Goal: Transaction & Acquisition: Purchase product/service

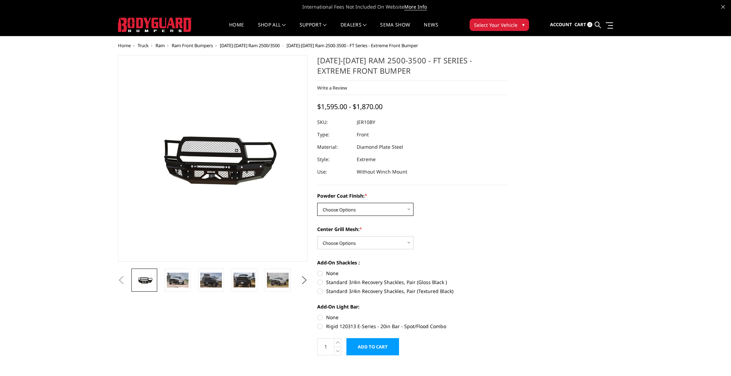
click at [317, 203] on select "Choose Options Bare Metal Gloss Black Powder Coat Textured Black Powder Coat" at bounding box center [365, 209] width 96 height 13
click option "Gloss Black Powder Coat" at bounding box center [0, 0] width 0 height 0
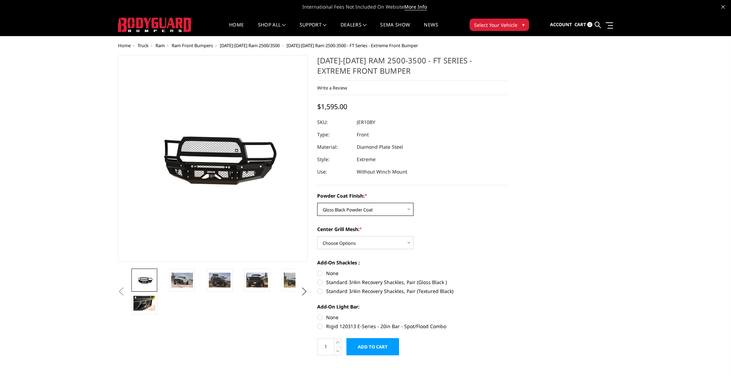
click at [317, 203] on select "Choose Options Bare Metal Gloss Black Powder Coat Textured Black Powder Coat" at bounding box center [365, 209] width 96 height 13
click option "Bare Metal" at bounding box center [0, 0] width 0 height 0
click at [317, 203] on select "Choose Options Bare Metal Gloss Black Powder Coat Textured Black Powder Coat" at bounding box center [365, 209] width 96 height 13
select select "3229"
click option "Gloss Black Powder Coat" at bounding box center [0, 0] width 0 height 0
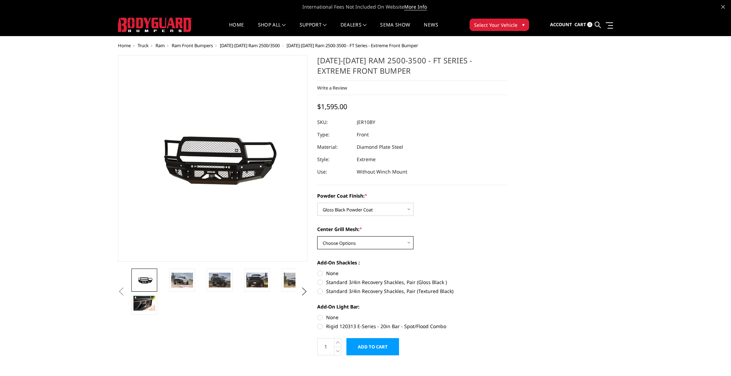
click at [317, 236] on select "Choose Options WITH Expanded Metal in Center Grill WITHOUT Expanded Metal in Ce…" at bounding box center [365, 242] width 96 height 13
click option "WITHOUT Expanded Metal in Center Grill" at bounding box center [0, 0] width 0 height 0
click at [317, 236] on select "Choose Options WITH Expanded Metal in Center Grill WITHOUT Expanded Metal in Ce…" at bounding box center [365, 242] width 96 height 13
select select "3231"
click option "WITH Expanded Metal in Center Grill" at bounding box center [0, 0] width 0 height 0
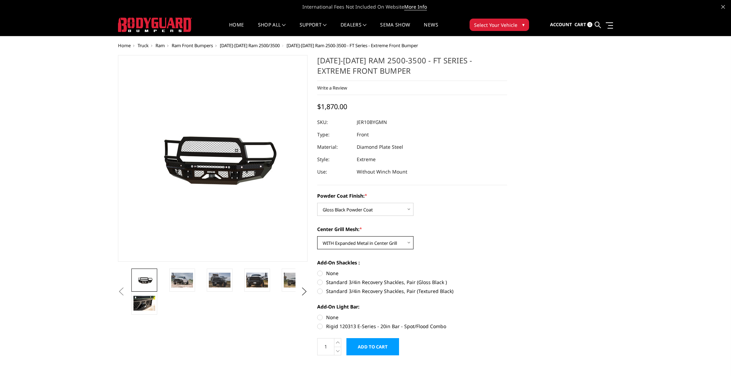
click at [317, 236] on select "Choose Options WITH Expanded Metal in Center Grill WITHOUT Expanded Metal in Ce…" at bounding box center [365, 242] width 96 height 13
select select
click option "Choose Options" at bounding box center [0, 0] width 0 height 0
click at [345, 216] on div "Powder Coat Finish: * Choose Options Bare Metal Gloss Black Powder Coat Texture…" at bounding box center [412, 260] width 190 height 136
click at [317, 203] on select "Choose Options Bare Metal Gloss Black Powder Coat Textured Black Powder Coat" at bounding box center [365, 209] width 96 height 13
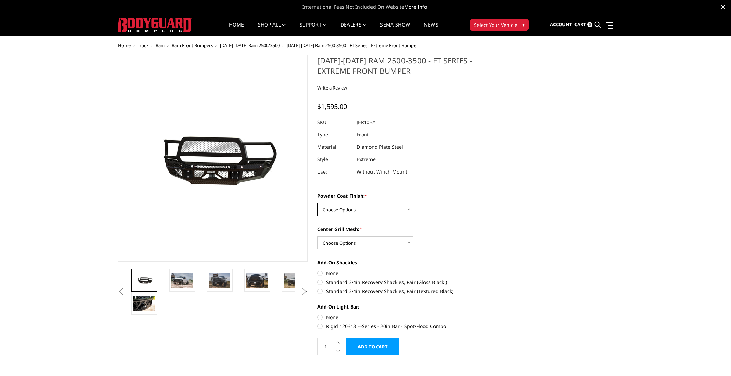
click option "Choose Options" at bounding box center [0, 0] width 0 height 0
click at [317, 203] on select "Choose Options Bare Metal Gloss Black Powder Coat Textured Black Powder Coat" at bounding box center [365, 209] width 96 height 13
select select "3228"
click option "Bare Metal" at bounding box center [0, 0] width 0 height 0
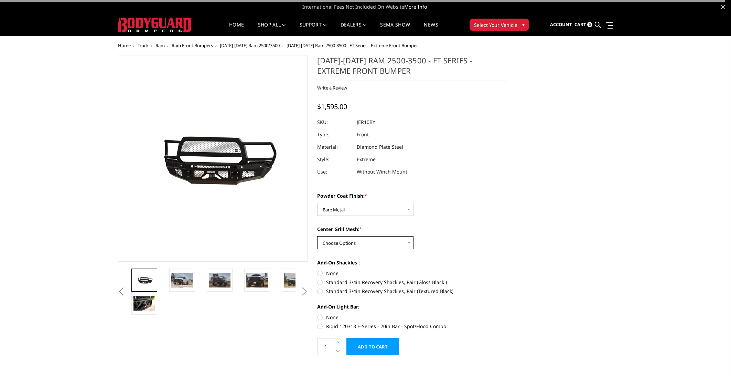
click at [317, 236] on select "Choose Options WITH Expanded Metal in Center Grill WITHOUT Expanded Metal in Ce…" at bounding box center [365, 242] width 96 height 13
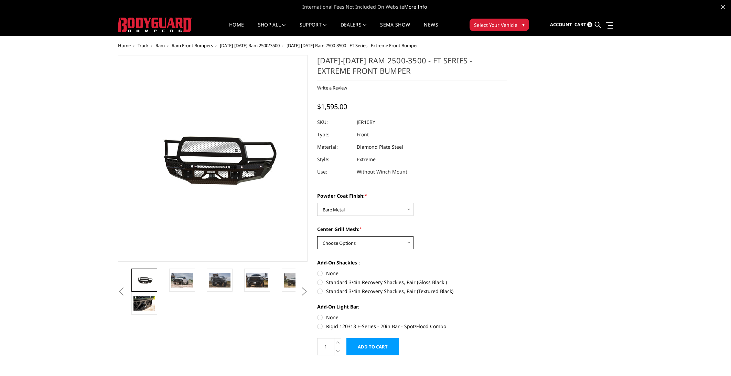
select select "3231"
click option "WITH Expanded Metal in Center Grill" at bounding box center [0, 0] width 0 height 0
click at [317, 203] on select "Choose Options Bare Metal Gloss Black Powder Coat Textured Black Powder Coat" at bounding box center [365, 209] width 96 height 13
select select "3229"
click option "Gloss Black Powder Coat" at bounding box center [0, 0] width 0 height 0
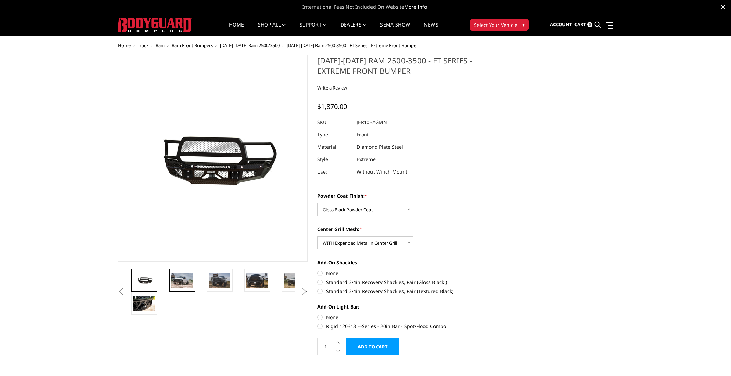
click at [173, 271] on link at bounding box center [182, 279] width 26 height 23
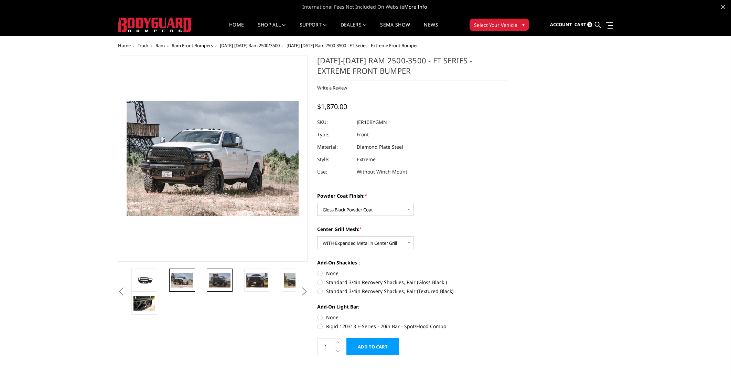
click at [227, 284] on img at bounding box center [220, 280] width 22 height 14
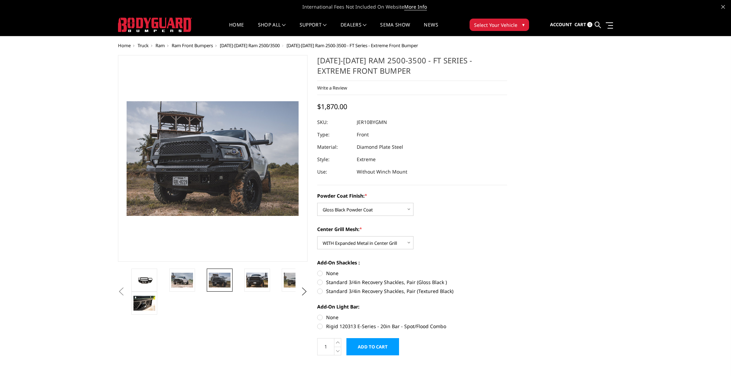
click at [240, 280] on li at bounding box center [224, 279] width 38 height 23
click at [290, 277] on img at bounding box center [295, 280] width 22 height 14
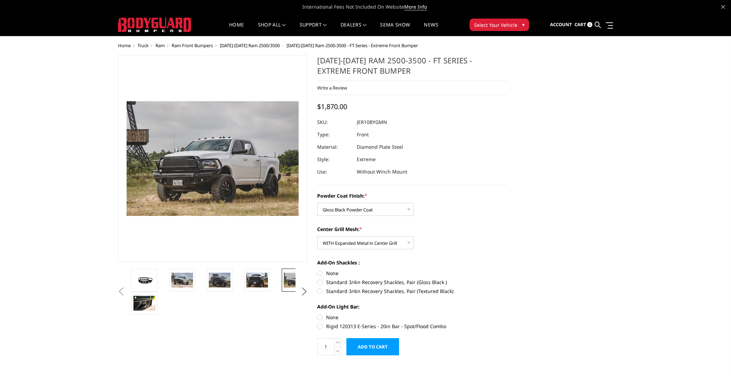
click at [321, 282] on label "Standard 3/4in Recovery Shackles, Pair (Gloss Black )" at bounding box center [412, 281] width 190 height 7
click at [507, 270] on input "Standard 3/4in Recovery Shackles, Pair (Gloss Black )" at bounding box center [507, 269] width 0 height 0
radio input "true"
click at [150, 307] on img at bounding box center [145, 303] width 22 height 14
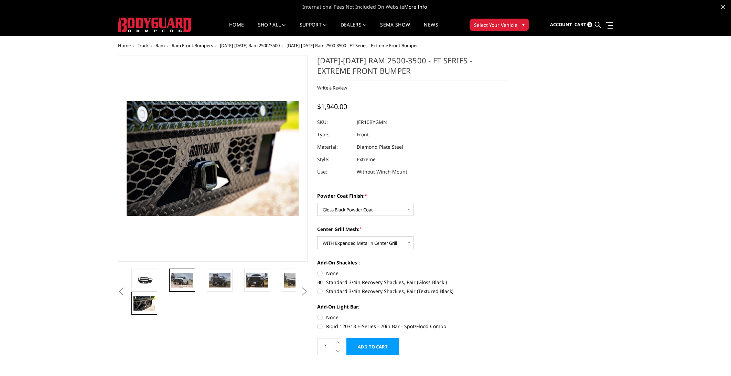
click at [178, 283] on img at bounding box center [182, 280] width 22 height 14
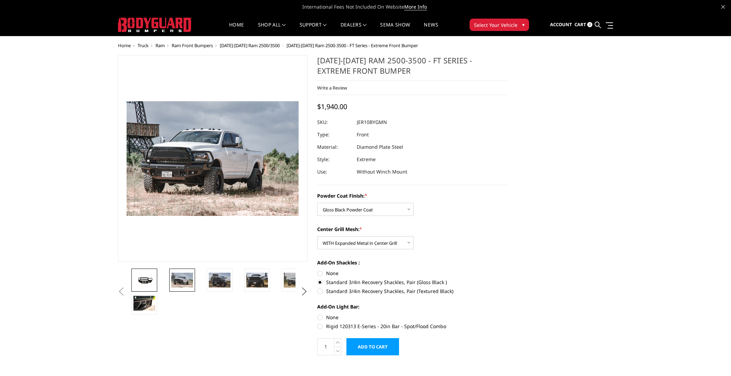
click at [155, 275] on link at bounding box center [144, 279] width 26 height 23
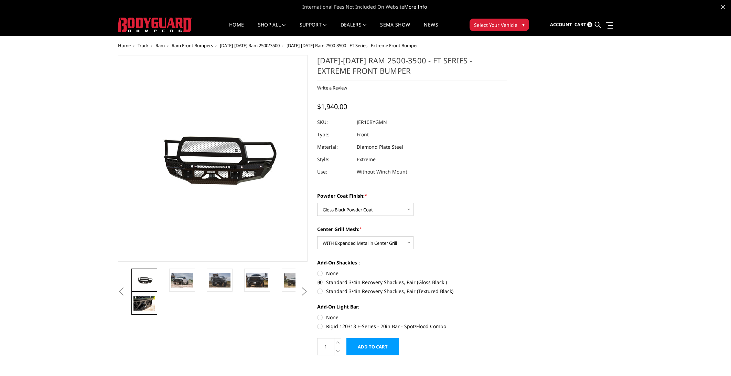
click at [155, 295] on link at bounding box center [144, 302] width 26 height 23
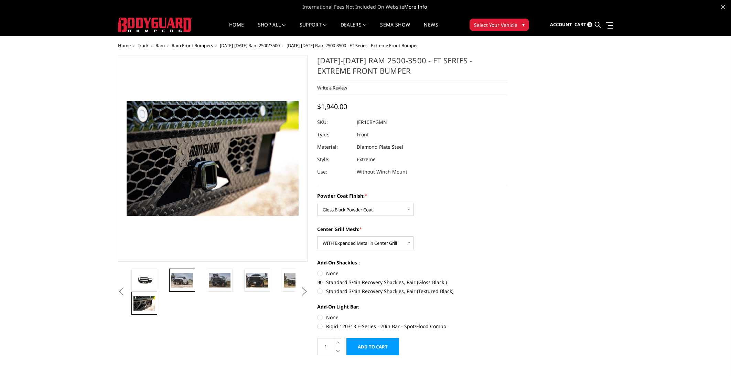
click at [179, 285] on img at bounding box center [182, 280] width 22 height 14
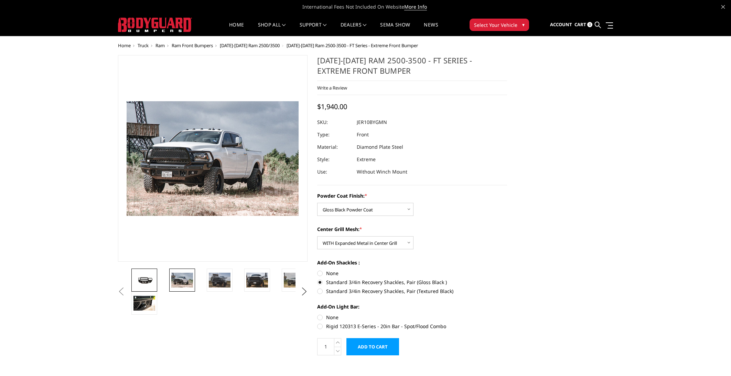
click at [152, 277] on img at bounding box center [145, 280] width 22 height 10
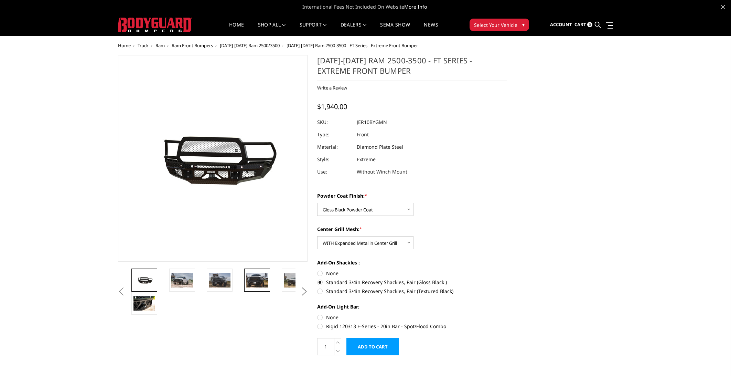
click at [255, 280] on img at bounding box center [257, 280] width 22 height 14
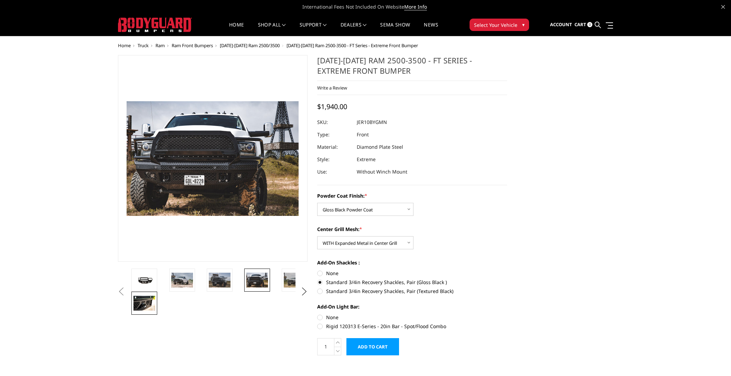
click at [152, 304] on img at bounding box center [145, 303] width 22 height 14
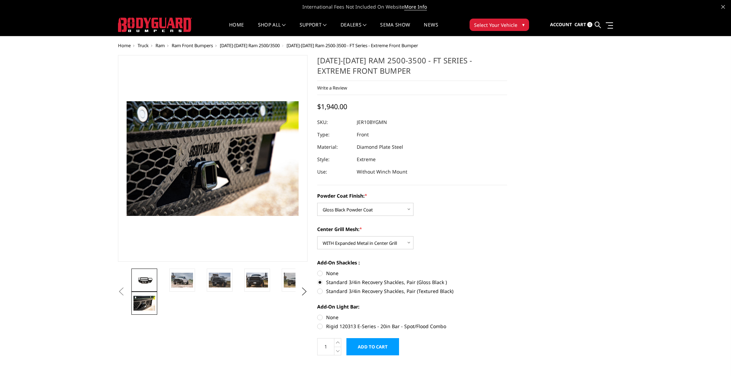
click at [150, 273] on link at bounding box center [144, 279] width 26 height 23
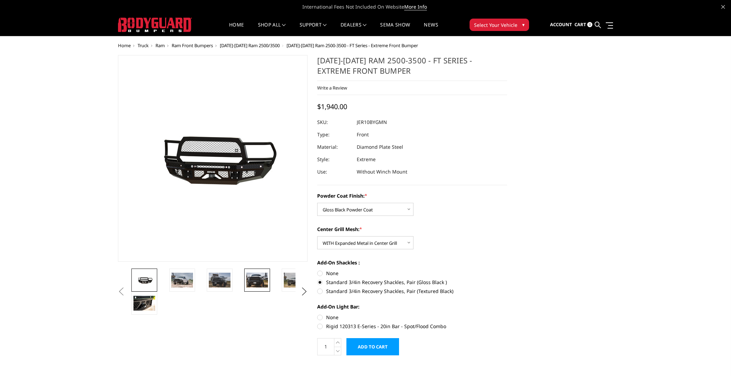
click at [261, 280] on img at bounding box center [257, 280] width 22 height 14
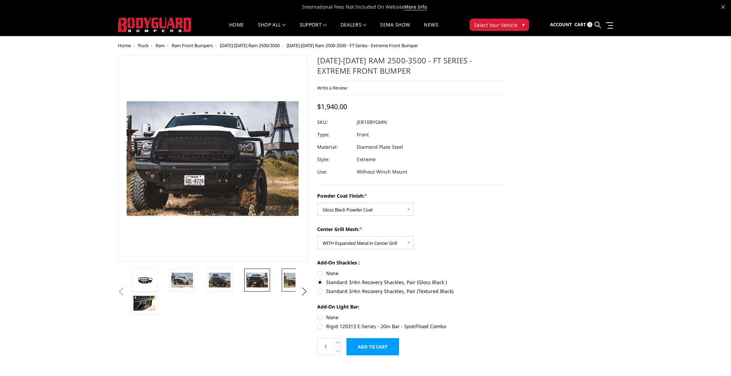
click at [286, 285] on img at bounding box center [295, 280] width 22 height 14
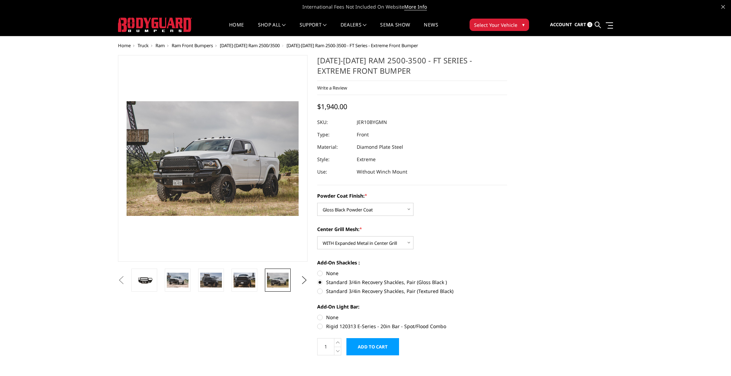
click at [321, 318] on label "None" at bounding box center [412, 316] width 190 height 7
click at [318, 314] on input "None" at bounding box center [317, 313] width 0 height 0
radio input "true"
